Goal: Task Accomplishment & Management: Use online tool/utility

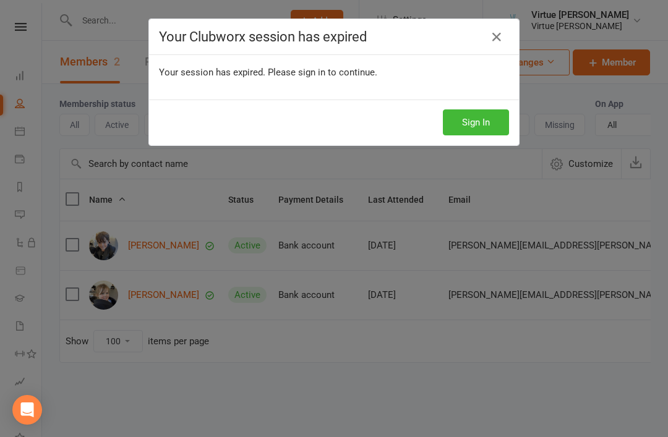
select select "100"
click at [476, 119] on button "Sign In" at bounding box center [476, 122] width 66 height 26
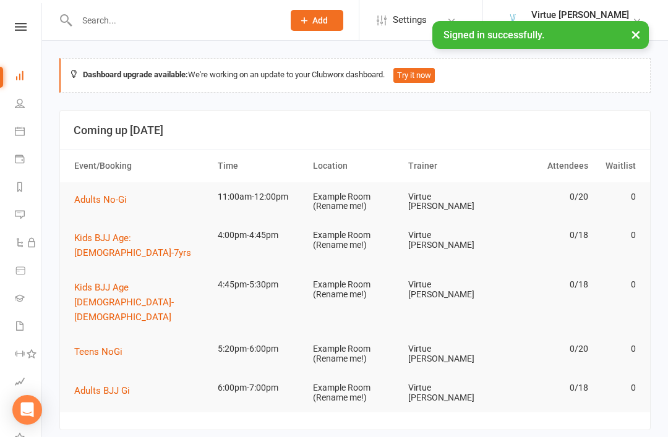
click at [19, 103] on icon at bounding box center [20, 103] width 10 height 10
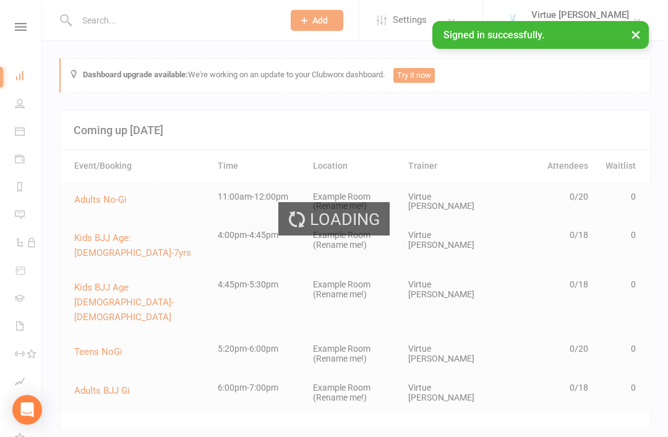
select select "100"
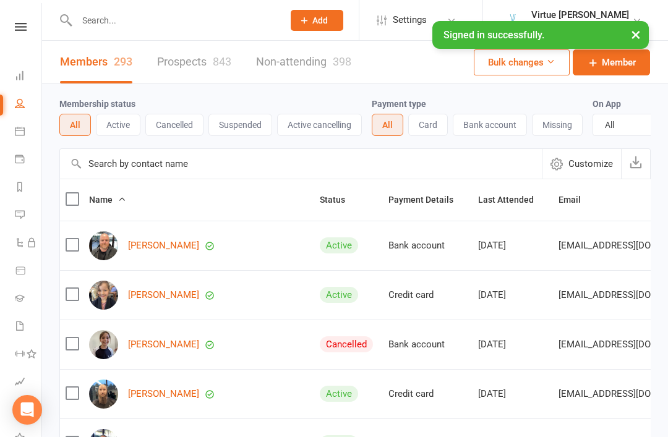
click at [119, 123] on button "Active" at bounding box center [118, 125] width 45 height 22
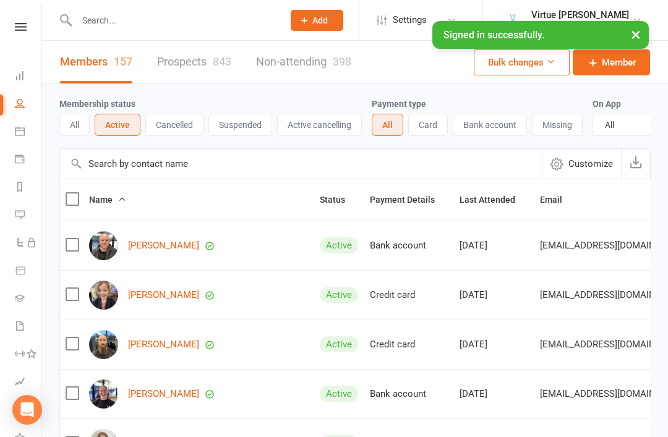
click at [2, 394] on li "Assessments" at bounding box center [20, 383] width 41 height 28
click at [107, 168] on input "text" at bounding box center [301, 164] width 482 height 30
click at [207, 59] on link "Prospects 843" at bounding box center [194, 62] width 74 height 43
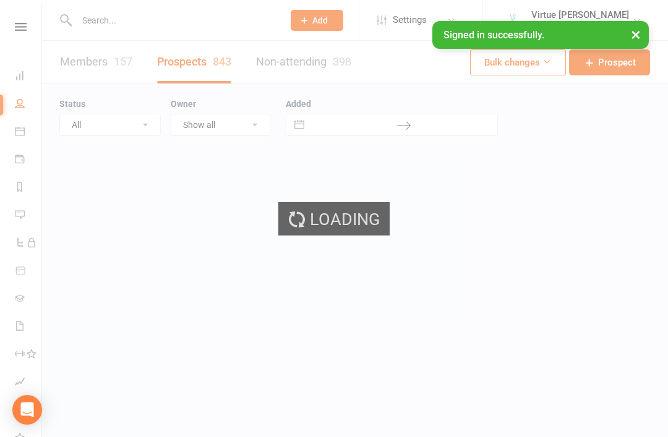
select select "100"
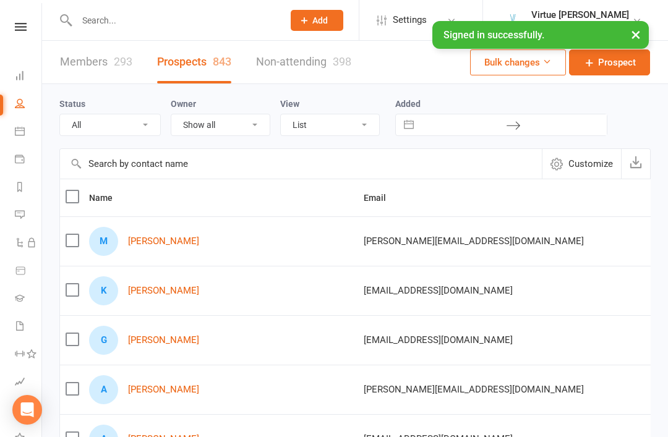
click at [25, 107] on link "People" at bounding box center [29, 105] width 28 height 28
click at [17, 29] on icon at bounding box center [21, 27] width 12 height 8
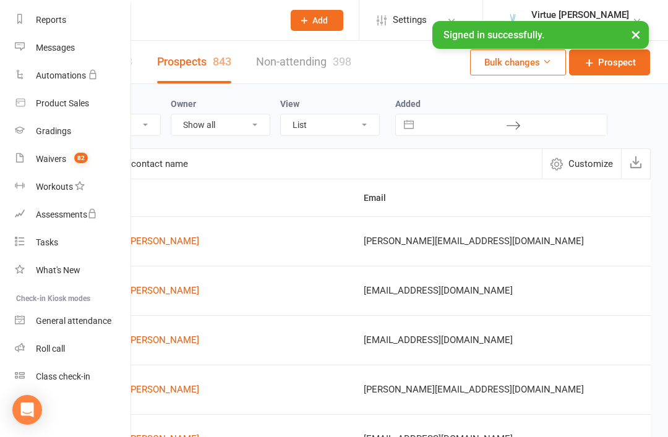
scroll to position [158, 0]
click at [62, 346] on div "Roll call" at bounding box center [50, 349] width 29 height 10
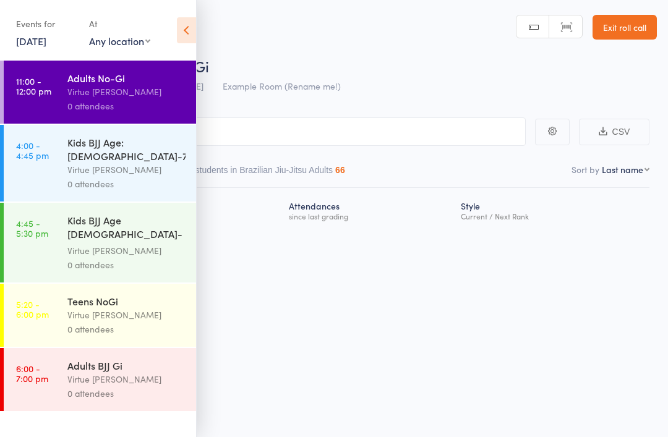
click at [194, 34] on icon at bounding box center [186, 30] width 19 height 26
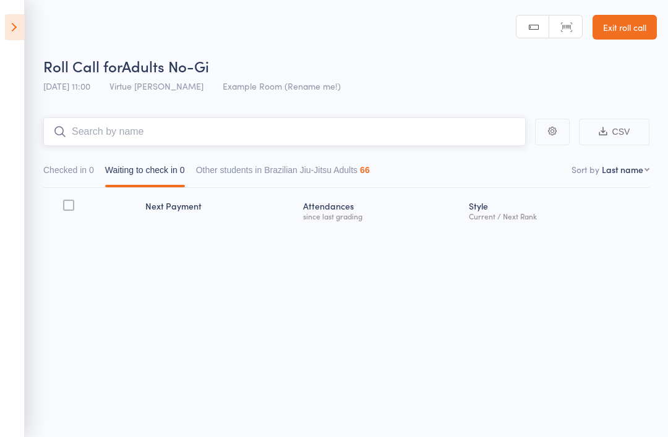
click at [220, 134] on input "search" at bounding box center [284, 131] width 482 height 28
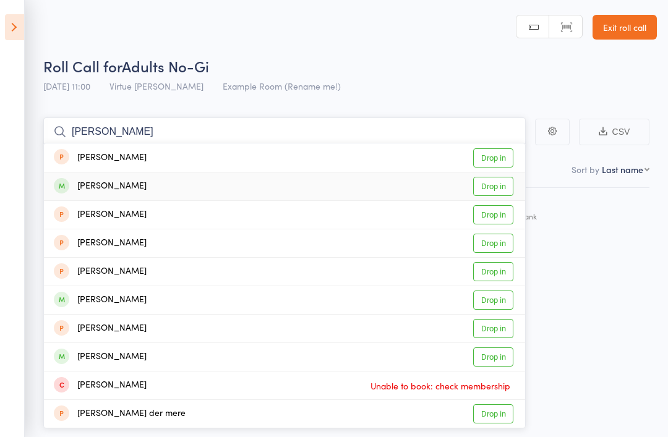
type input "Dean"
click at [493, 195] on link "Drop in" at bounding box center [493, 186] width 40 height 19
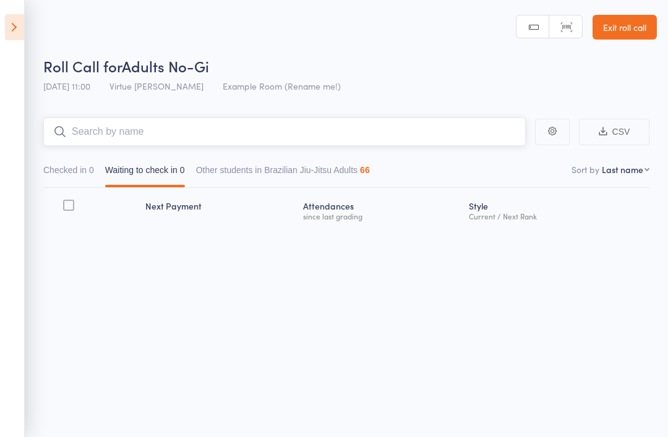
click at [402, 130] on input "search" at bounding box center [284, 131] width 482 height 28
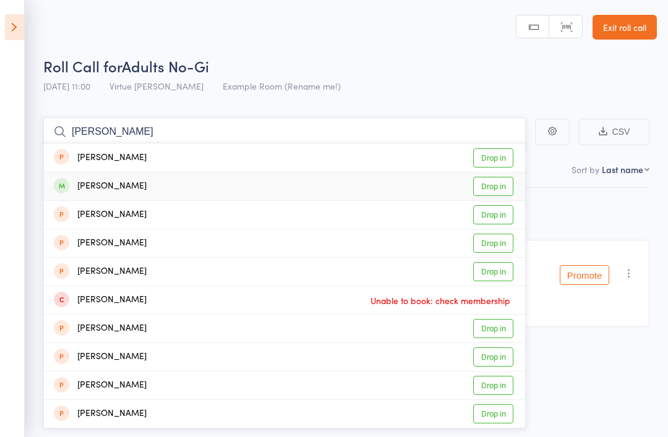
type input "Shane"
click at [495, 188] on link "Drop in" at bounding box center [493, 186] width 40 height 19
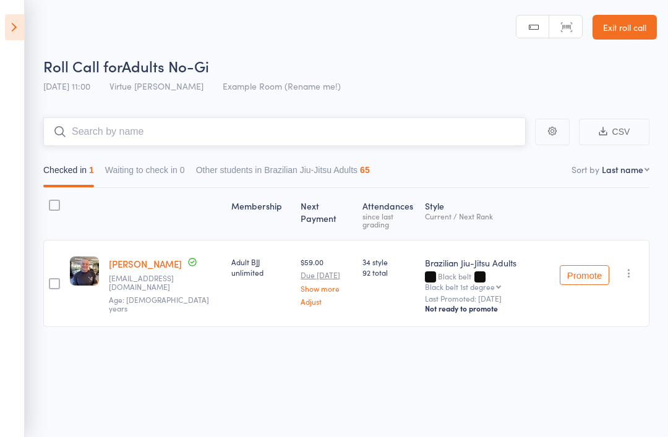
click at [446, 132] on input "search" at bounding box center [284, 131] width 482 height 28
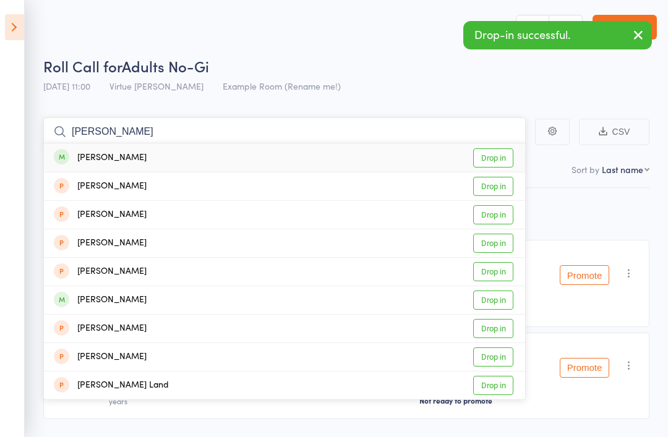
type input "Luke"
click at [493, 152] on link "Drop in" at bounding box center [493, 157] width 40 height 19
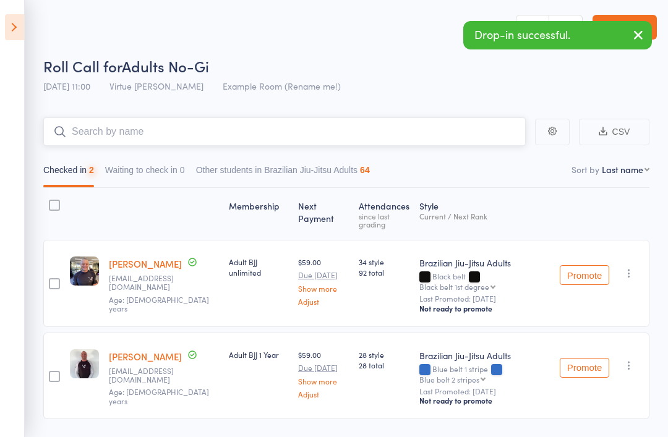
click at [432, 135] on input "search" at bounding box center [284, 131] width 482 height 28
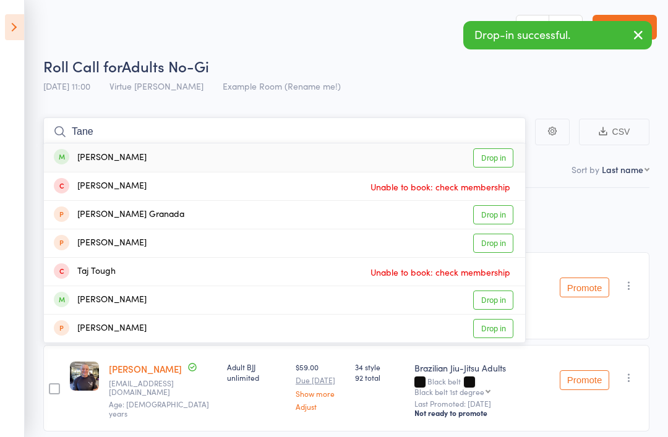
type input "Tane"
click at [486, 161] on link "Drop in" at bounding box center [493, 157] width 40 height 19
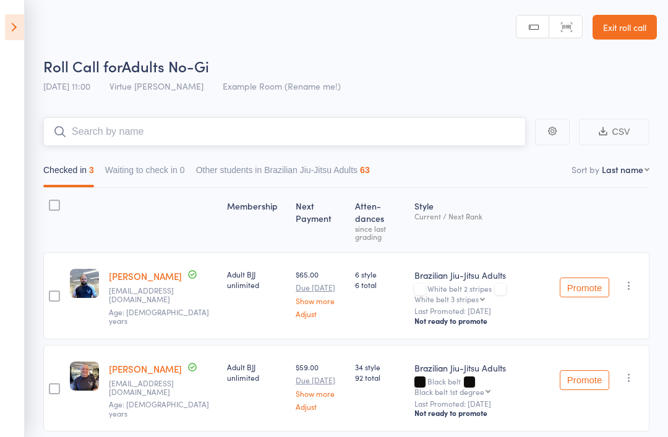
click at [407, 135] on input "search" at bounding box center [284, 131] width 482 height 28
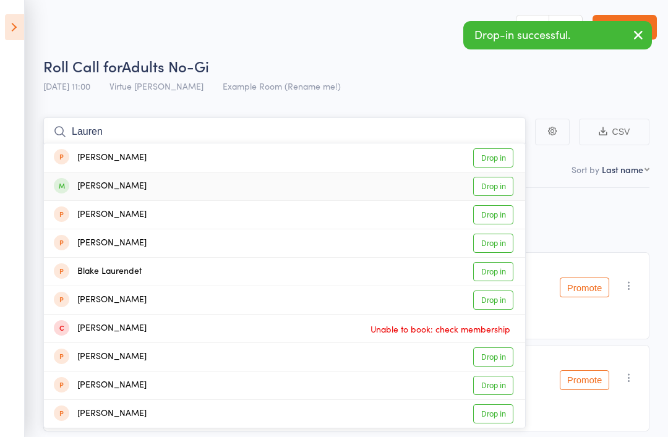
type input "Lauren"
click at [502, 188] on link "Drop in" at bounding box center [493, 186] width 40 height 19
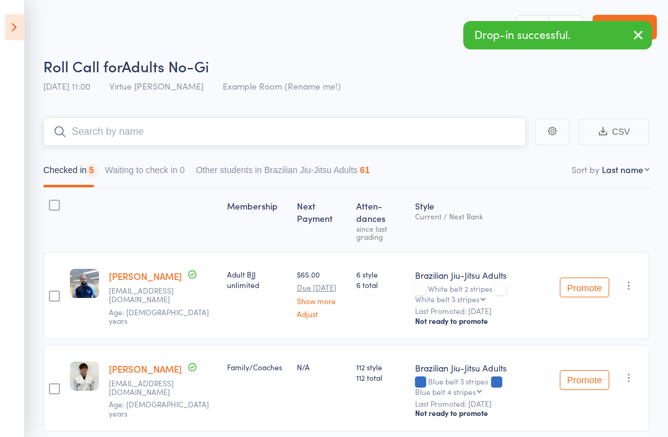
click at [402, 139] on input "search" at bounding box center [284, 131] width 482 height 28
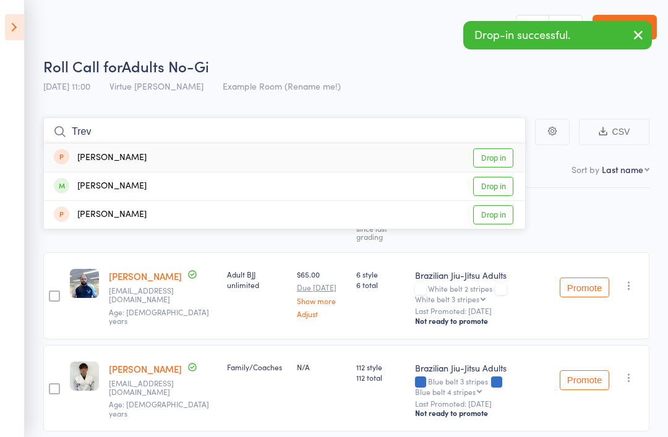
type input "Trev"
click at [495, 186] on link "Drop in" at bounding box center [493, 186] width 40 height 19
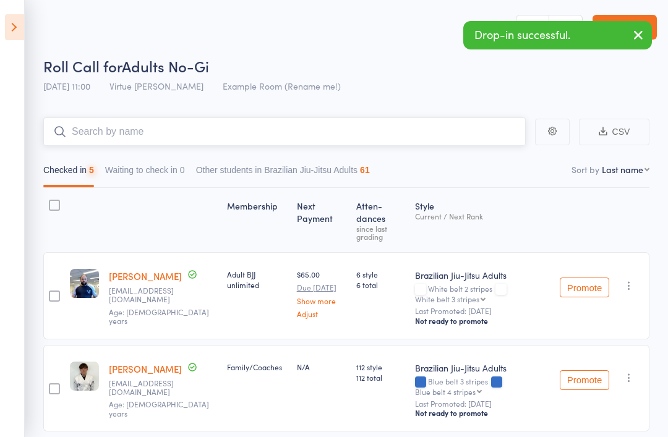
click at [458, 130] on input "search" at bounding box center [284, 131] width 482 height 28
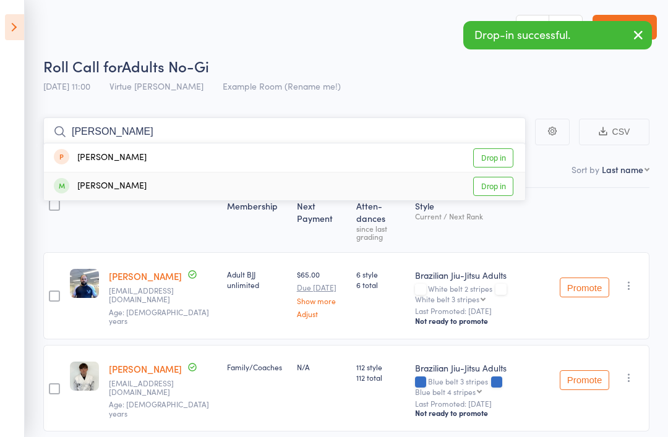
type input "Clint"
click at [488, 194] on link "Drop in" at bounding box center [493, 186] width 40 height 19
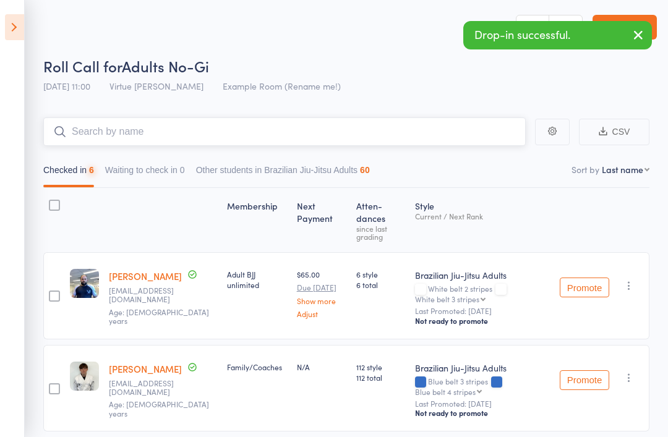
click at [424, 130] on input "search" at bounding box center [284, 131] width 482 height 28
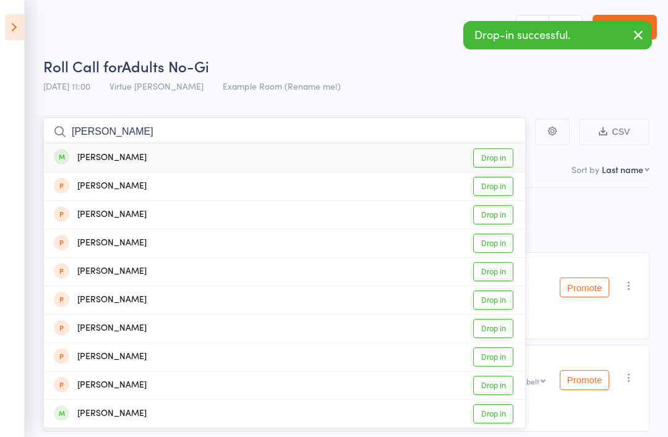
type input "Jacob"
click at [495, 164] on link "Drop in" at bounding box center [493, 157] width 40 height 19
